Goal: Task Accomplishment & Management: Manage account settings

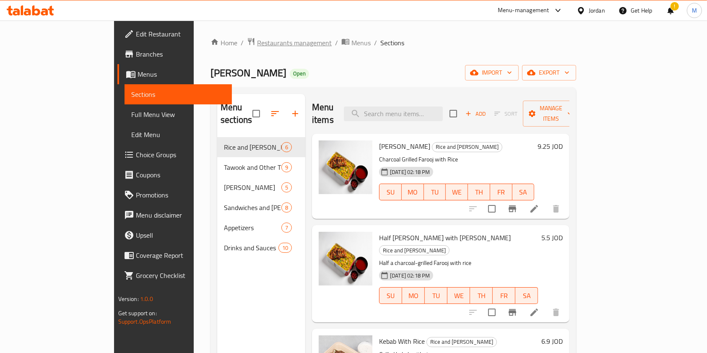
click at [257, 42] on span "Restaurants management" at bounding box center [294, 43] width 75 height 10
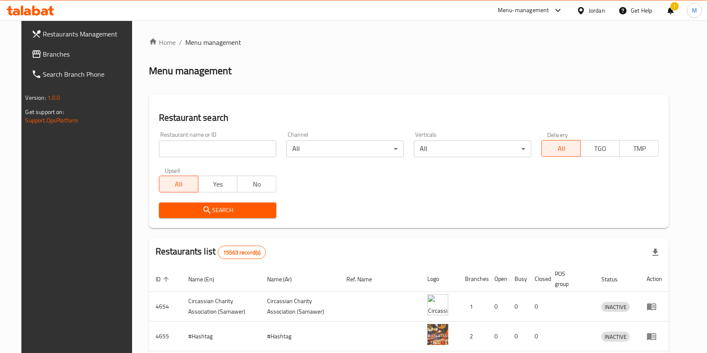
click at [227, 150] on input "search" at bounding box center [217, 148] width 117 height 17
type input "mashhour"
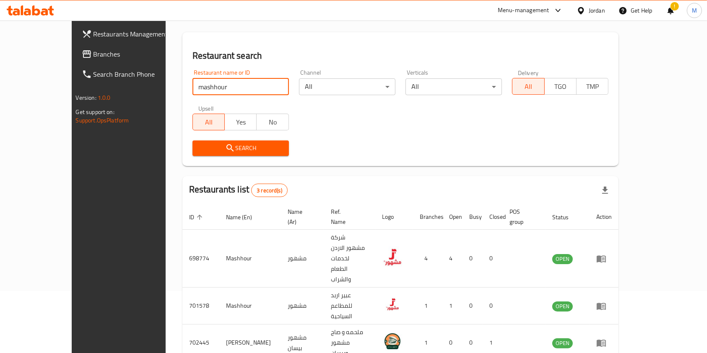
scroll to position [63, 0]
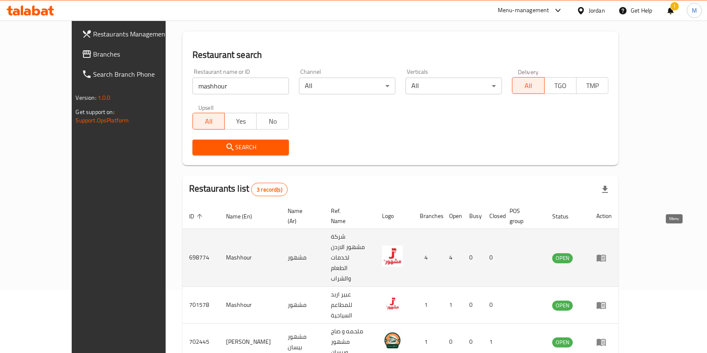
click at [611, 253] on link "enhanced table" at bounding box center [604, 258] width 16 height 10
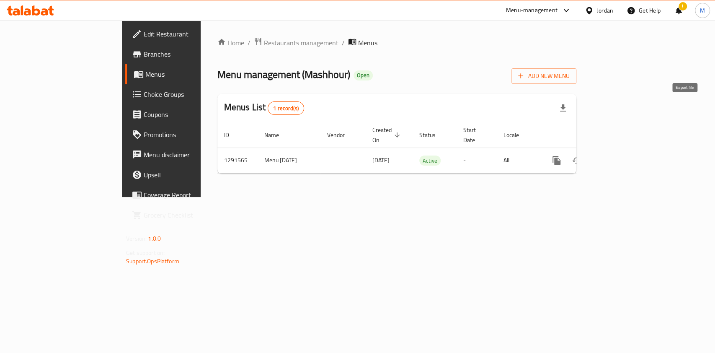
click at [573, 102] on button "button" at bounding box center [563, 108] width 20 height 20
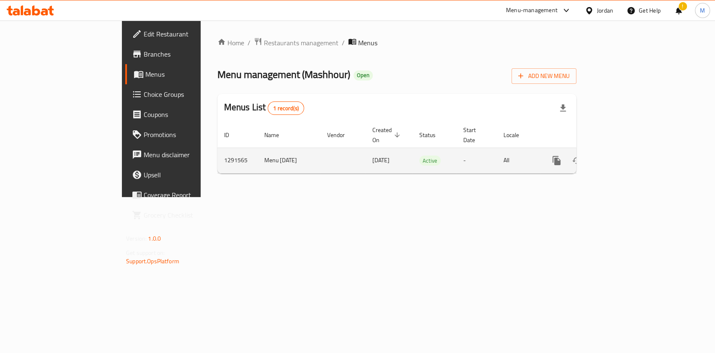
click at [622, 155] on icon "enhanced table" at bounding box center [617, 160] width 10 height 10
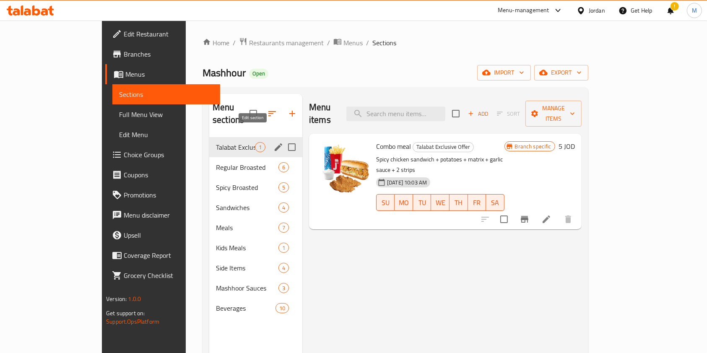
click at [273, 142] on icon "edit" at bounding box center [278, 147] width 10 height 10
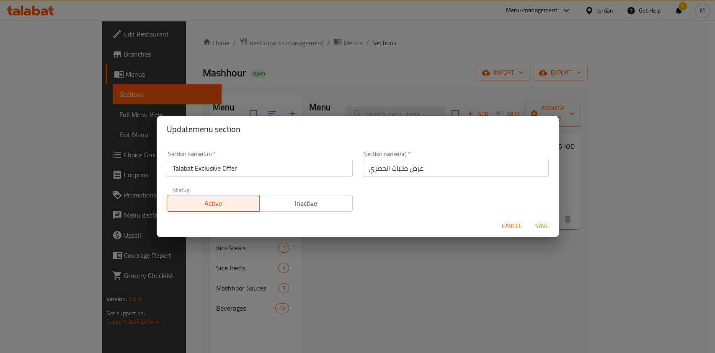
click at [300, 200] on span "Inactive" at bounding box center [306, 203] width 86 height 12
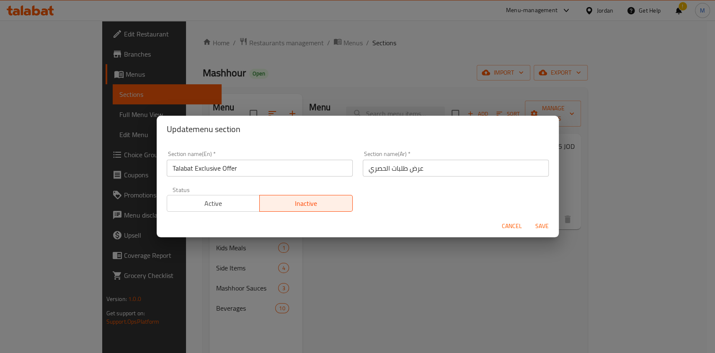
click at [210, 200] on span "Active" at bounding box center [214, 203] width 86 height 12
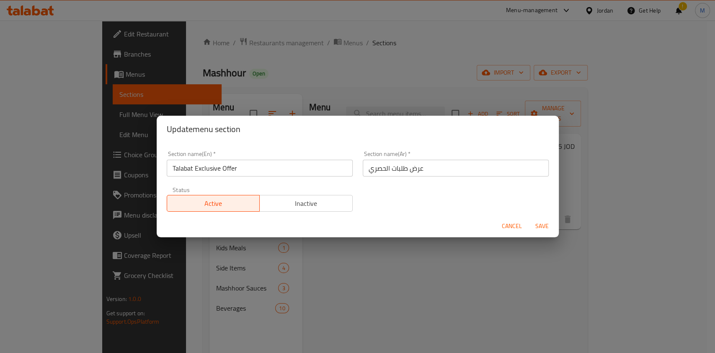
click at [512, 267] on div "Update menu section Section name(En)   * Talabat Exclusive Offer Section name(E…" at bounding box center [357, 176] width 715 height 353
drag, startPoint x: 534, startPoint y: 225, endPoint x: 536, endPoint y: 220, distance: 5.4
click at [536, 223] on span "Save" at bounding box center [542, 226] width 20 height 10
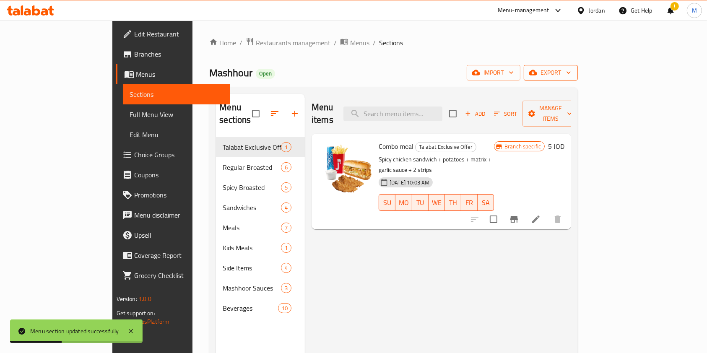
click at [571, 71] on span "export" at bounding box center [550, 72] width 41 height 10
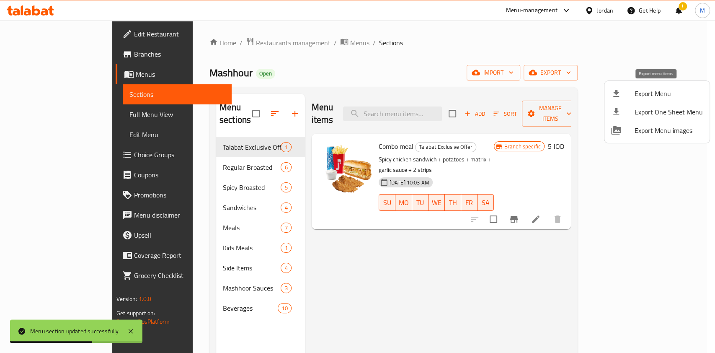
click at [659, 96] on span "Export Menu" at bounding box center [669, 93] width 68 height 10
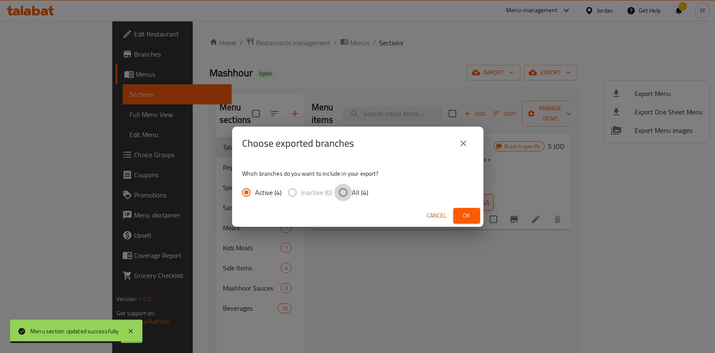
click at [345, 192] on input "All (4)" at bounding box center [343, 193] width 18 height 18
radio input "true"
click at [247, 189] on input "Active (4)" at bounding box center [247, 193] width 18 height 18
radio input "true"
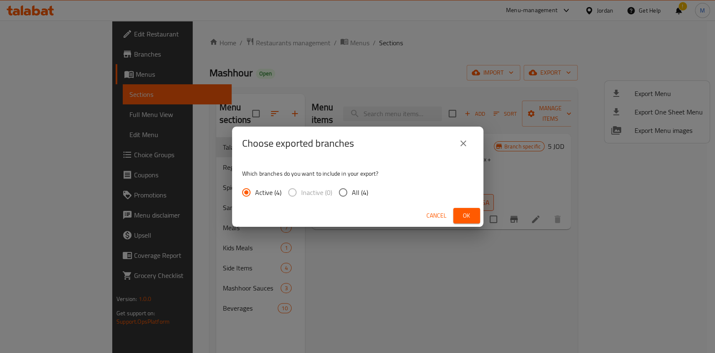
click at [347, 192] on input "All (4)" at bounding box center [343, 193] width 18 height 18
radio input "true"
click at [248, 194] on input "Active (4)" at bounding box center [247, 193] width 18 height 18
radio input "true"
click at [350, 197] on input "All (4)" at bounding box center [343, 193] width 18 height 18
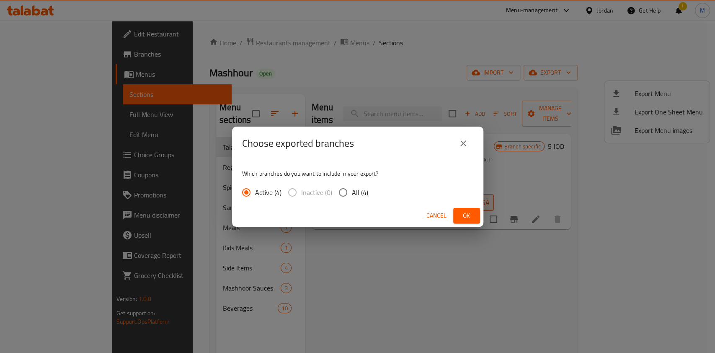
radio input "true"
click at [468, 221] on button "Ok" at bounding box center [466, 216] width 27 height 16
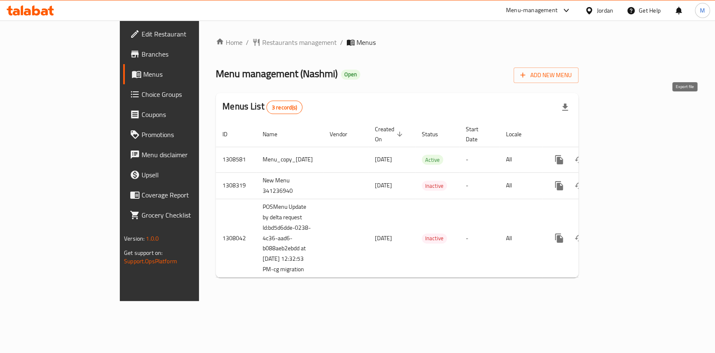
click at [570, 102] on icon "button" at bounding box center [565, 107] width 10 height 10
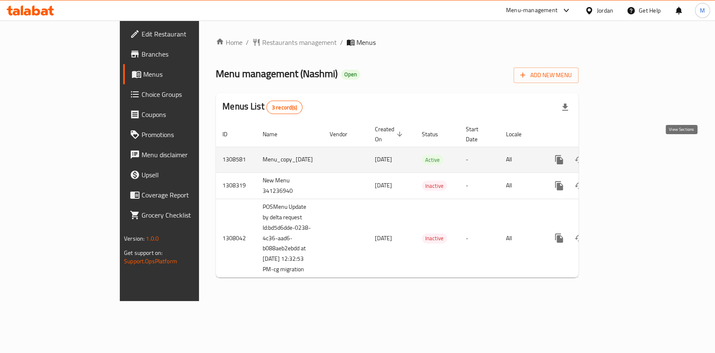
click at [625, 155] on icon "enhanced table" at bounding box center [620, 160] width 10 height 10
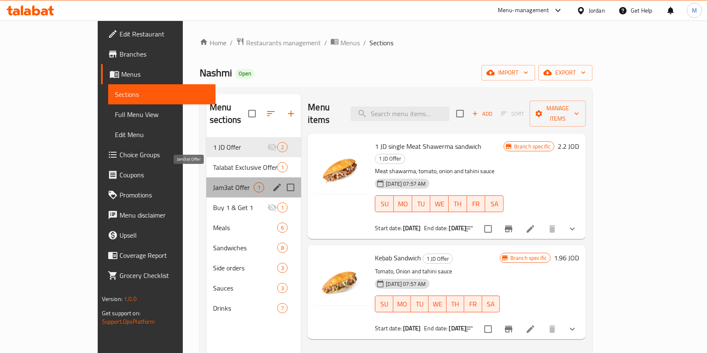
click at [213, 182] on span "Jam3at Offer" at bounding box center [233, 187] width 41 height 10
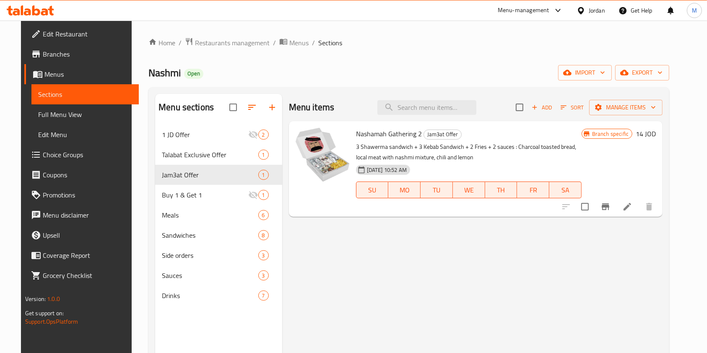
click at [396, 129] on span "Nashamah Gathering 2" at bounding box center [389, 133] width 66 height 13
click at [406, 132] on span "Nashamah Gathering 2" at bounding box center [389, 133] width 66 height 13
click at [431, 137] on span "Jam3at Offer" at bounding box center [442, 135] width 37 height 10
click at [631, 205] on icon at bounding box center [627, 207] width 8 height 8
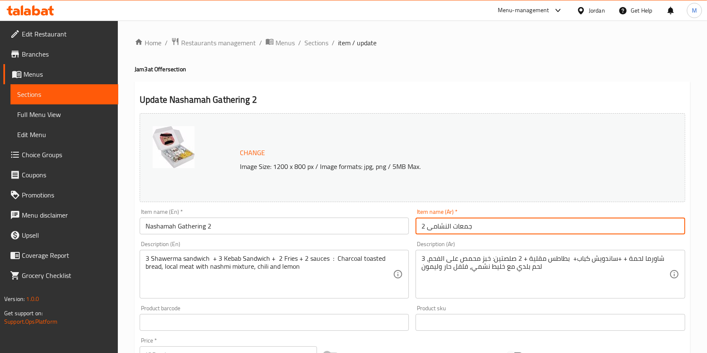
drag, startPoint x: 425, startPoint y: 225, endPoint x: 387, endPoint y: 228, distance: 38.2
click at [387, 228] on div "Change Image Size: 1200 x 800 px / Image formats: jpg, png / 5MB Max. Item name…" at bounding box center [412, 296] width 552 height 373
type input "جمعات النشامى"
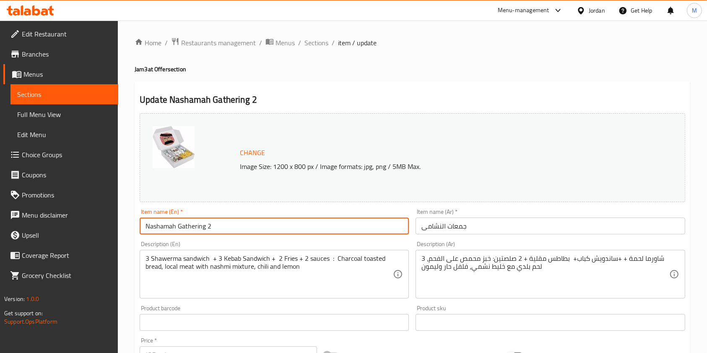
click at [206, 228] on input "Nashamah Gathering 2" at bounding box center [274, 226] width 269 height 17
click at [210, 224] on input "Nashamah Gathering 2" at bounding box center [274, 226] width 269 height 17
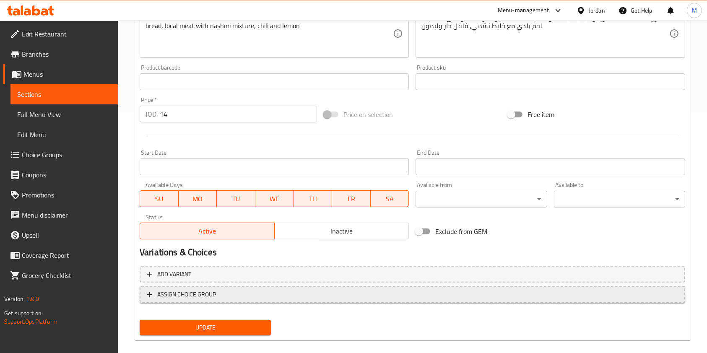
scroll to position [251, 0]
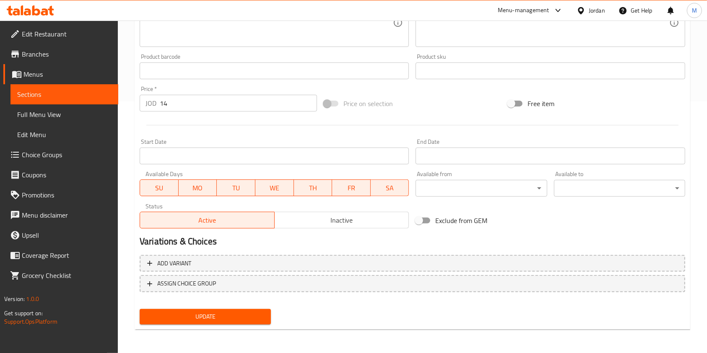
type input "Nashamah Gathering"
click at [238, 306] on div "Update" at bounding box center [205, 317] width 138 height 22
click at [237, 309] on button "Update" at bounding box center [205, 317] width 131 height 16
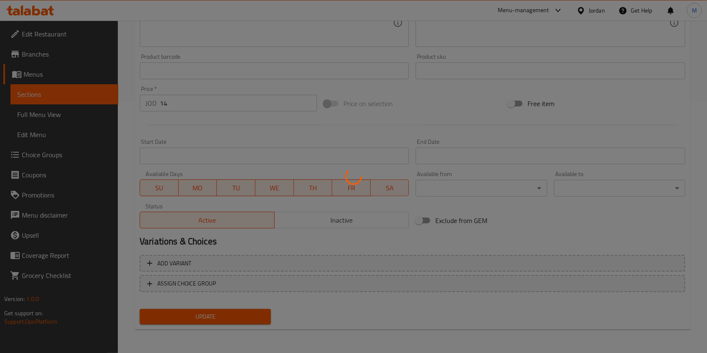
click at [238, 313] on div at bounding box center [353, 176] width 707 height 353
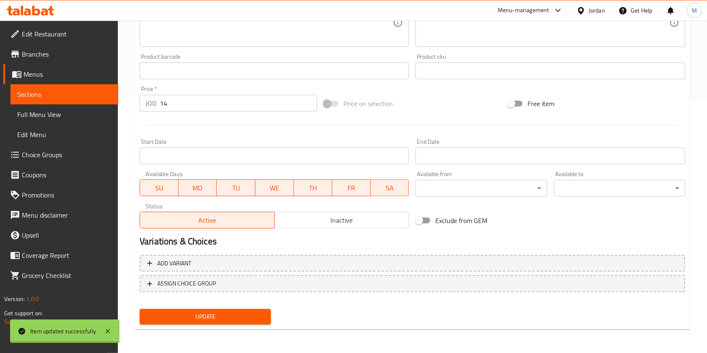
click at [241, 320] on div at bounding box center [353, 176] width 707 height 353
click at [241, 319] on span "Update" at bounding box center [205, 316] width 118 height 10
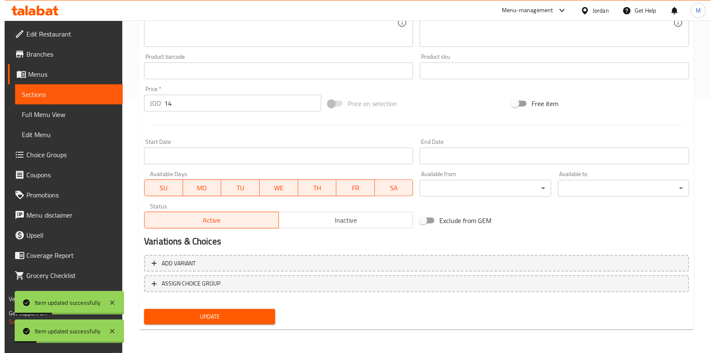
scroll to position [0, 0]
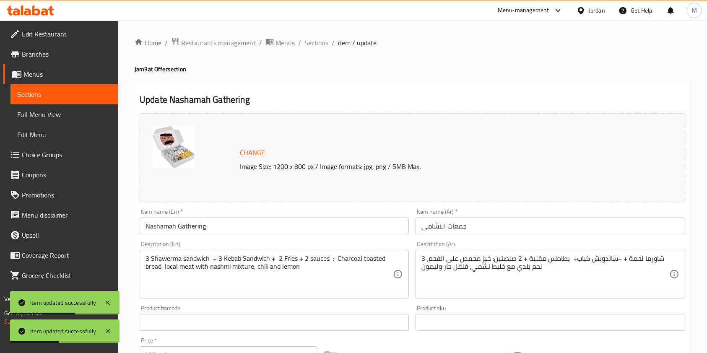
click at [273, 39] on span "breadcrumb" at bounding box center [270, 42] width 10 height 11
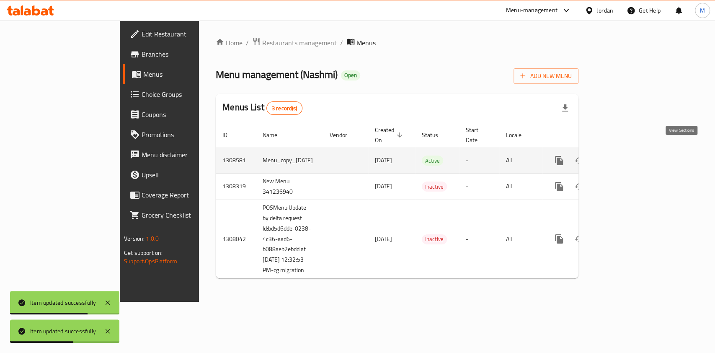
click at [625, 155] on icon "enhanced table" at bounding box center [620, 160] width 10 height 10
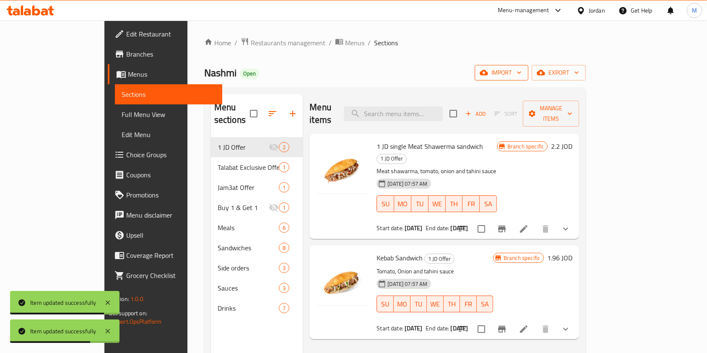
click at [521, 68] on span "import" at bounding box center [501, 72] width 40 height 10
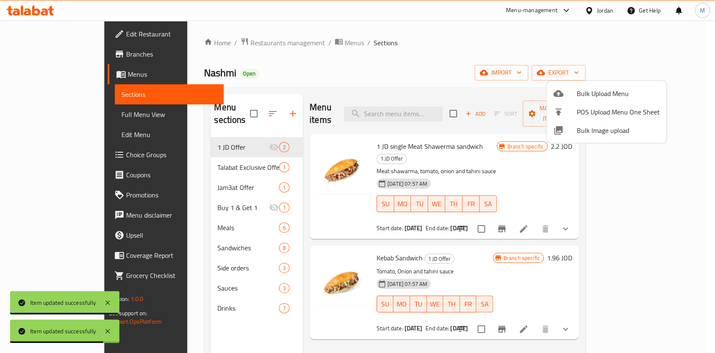
click at [661, 74] on div at bounding box center [357, 176] width 715 height 353
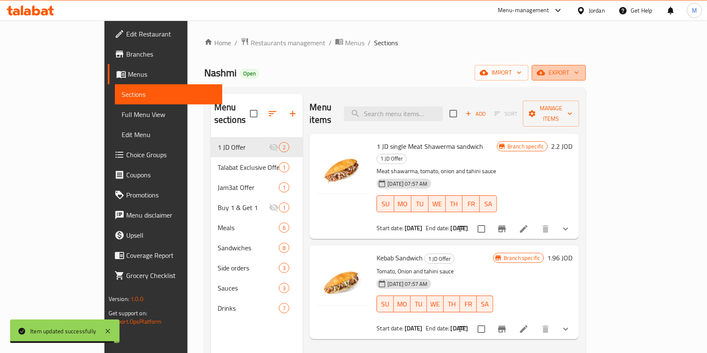
click at [585, 78] on button "export" at bounding box center [558, 73] width 54 height 16
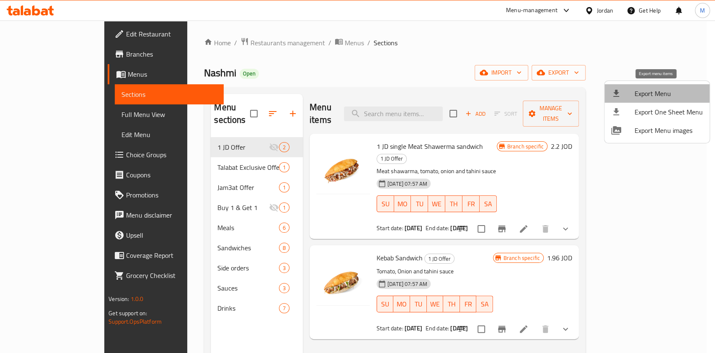
click at [660, 92] on span "Export Menu" at bounding box center [669, 93] width 68 height 10
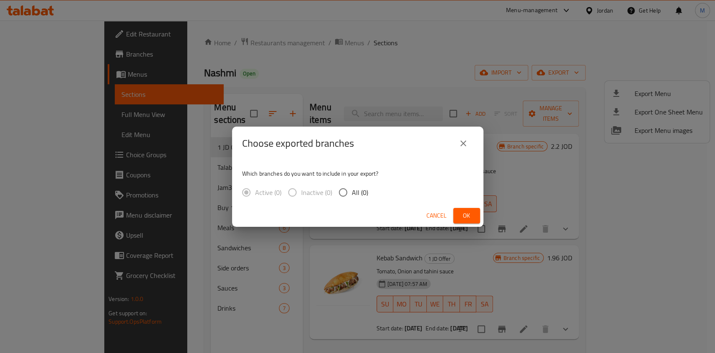
click at [334, 193] on input "All (0)" at bounding box center [343, 193] width 18 height 18
radio input "true"
click at [461, 214] on span "Ok" at bounding box center [466, 215] width 13 height 10
click at [461, 212] on span "Ok" at bounding box center [466, 215] width 13 height 10
click at [460, 210] on button "Ok" at bounding box center [466, 216] width 27 height 16
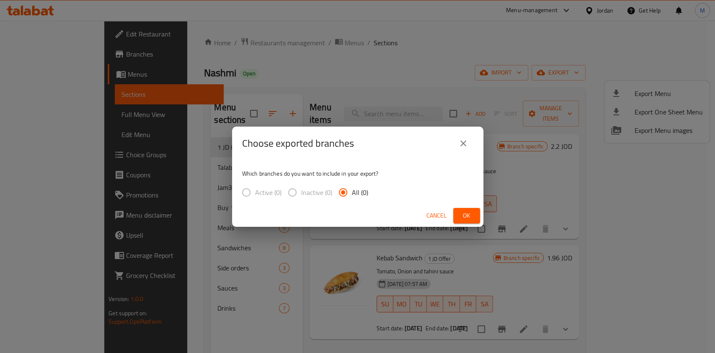
click at [574, 152] on div "Choose exported branches Which branches do you want to include in your export? …" at bounding box center [357, 176] width 715 height 353
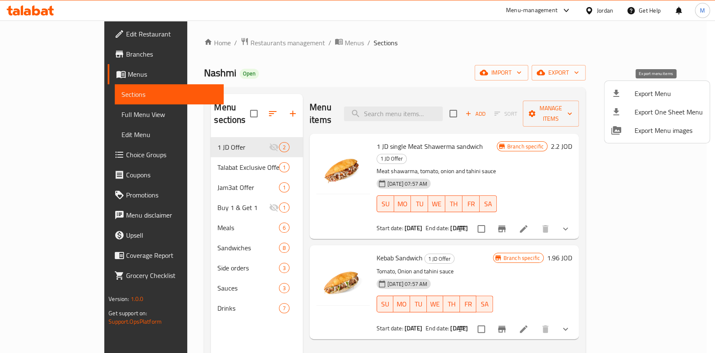
click at [640, 95] on span "Export Menu" at bounding box center [669, 93] width 68 height 10
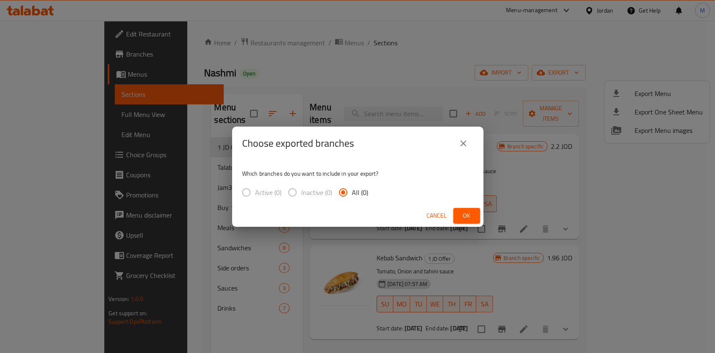
click at [464, 215] on span "Ok" at bounding box center [466, 215] width 13 height 10
drag, startPoint x: 466, startPoint y: 213, endPoint x: 456, endPoint y: 210, distance: 10.4
click at [460, 212] on span "Ok" at bounding box center [466, 215] width 13 height 10
drag, startPoint x: 461, startPoint y: 143, endPoint x: 463, endPoint y: 139, distance: 4.5
click at [463, 139] on icon "close" at bounding box center [463, 143] width 10 height 10
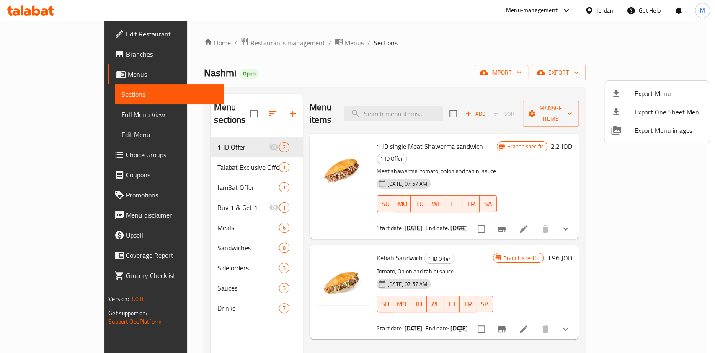
click at [525, 179] on div at bounding box center [357, 176] width 715 height 353
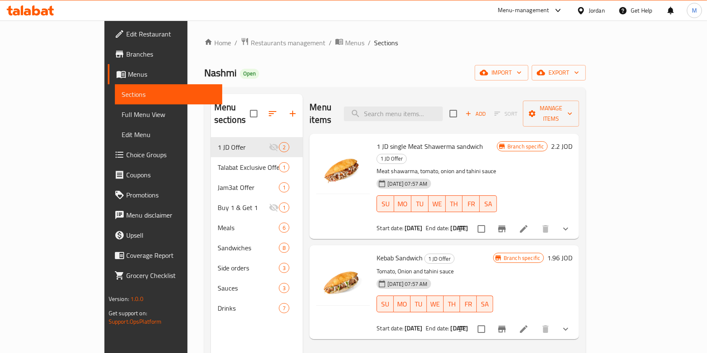
click at [579, 98] on div "Menu items Add Sort Manage items" at bounding box center [443, 114] width 269 height 40
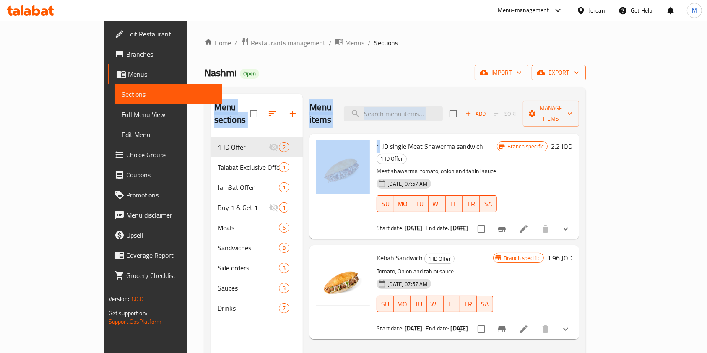
drag, startPoint x: 668, startPoint y: 98, endPoint x: 660, endPoint y: 73, distance: 26.4
click at [586, 73] on div "Home / Restaurants management / Menus / Sections Nashmi Open import export Menu…" at bounding box center [395, 245] width 382 height 416
click at [579, 73] on span "export" at bounding box center [558, 72] width 41 height 10
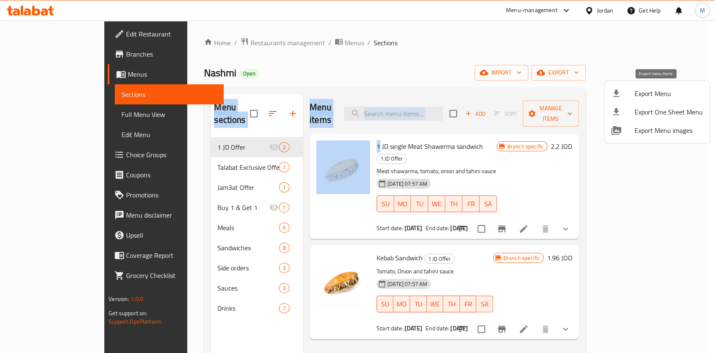
click at [635, 90] on span "Export Menu" at bounding box center [669, 93] width 68 height 10
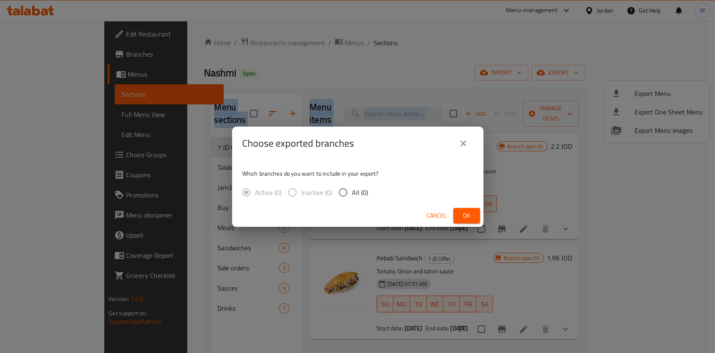
click at [342, 192] on input "All (0)" at bounding box center [343, 193] width 18 height 18
radio input "true"
click at [451, 216] on div "Cancel Ok" at bounding box center [357, 216] width 251 height 22
click at [461, 213] on span "Ok" at bounding box center [466, 215] width 13 height 10
